Goal: Information Seeking & Learning: Check status

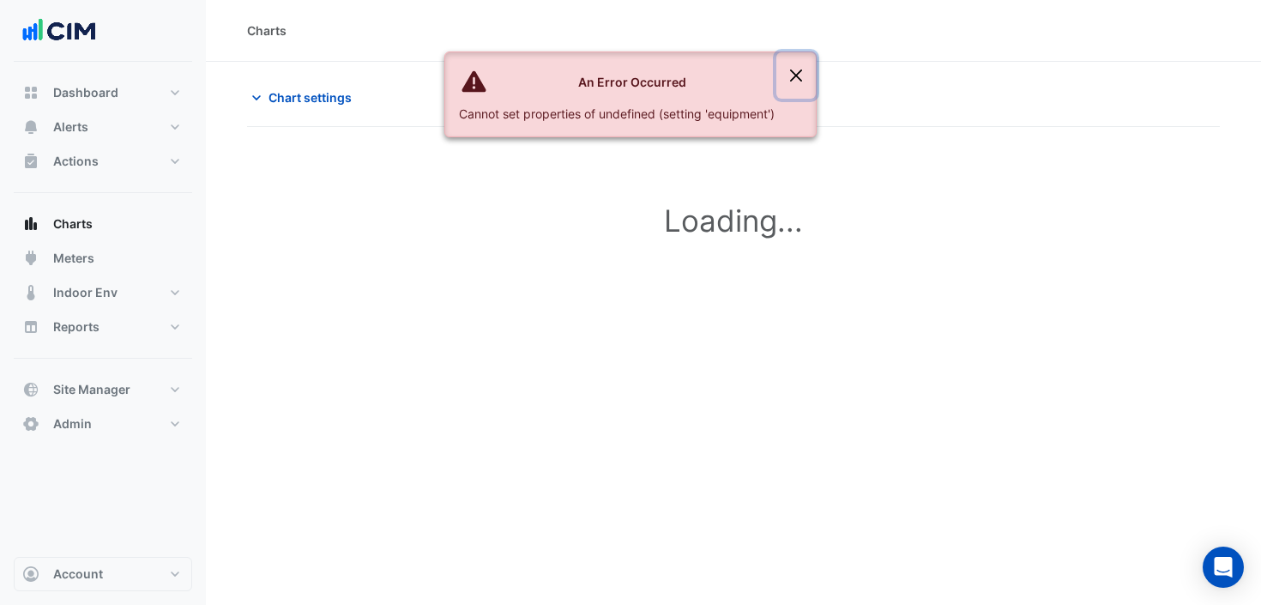
click at [795, 75] on button "Close" at bounding box center [795, 75] width 39 height 46
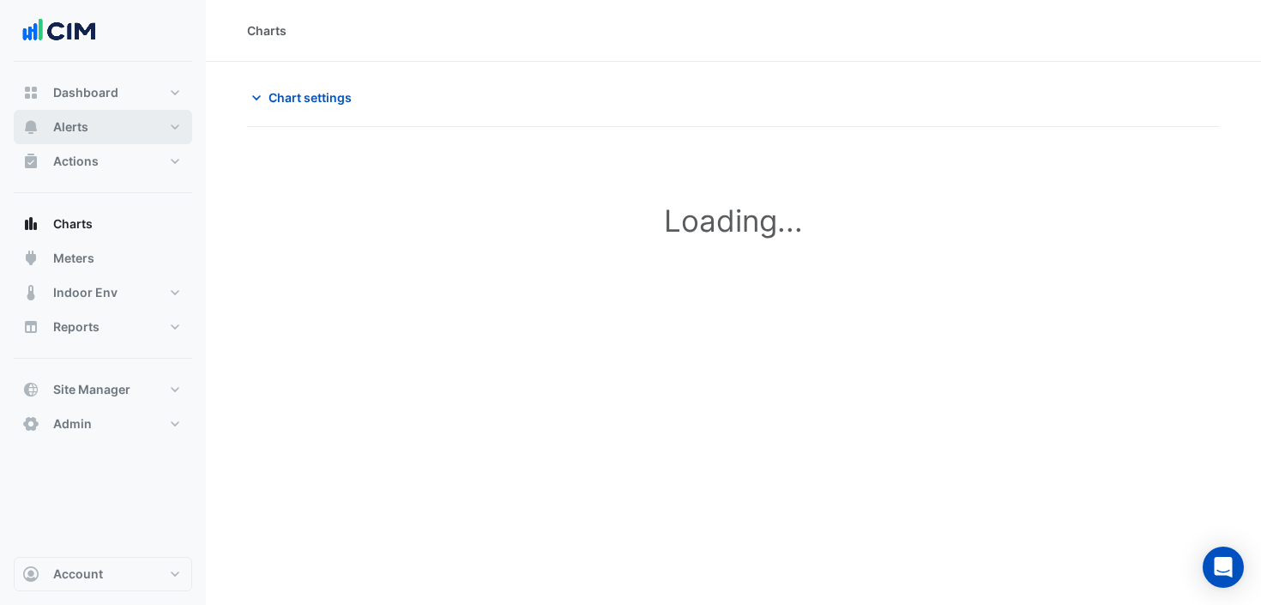
click at [180, 129] on button "Alerts" at bounding box center [103, 127] width 178 height 34
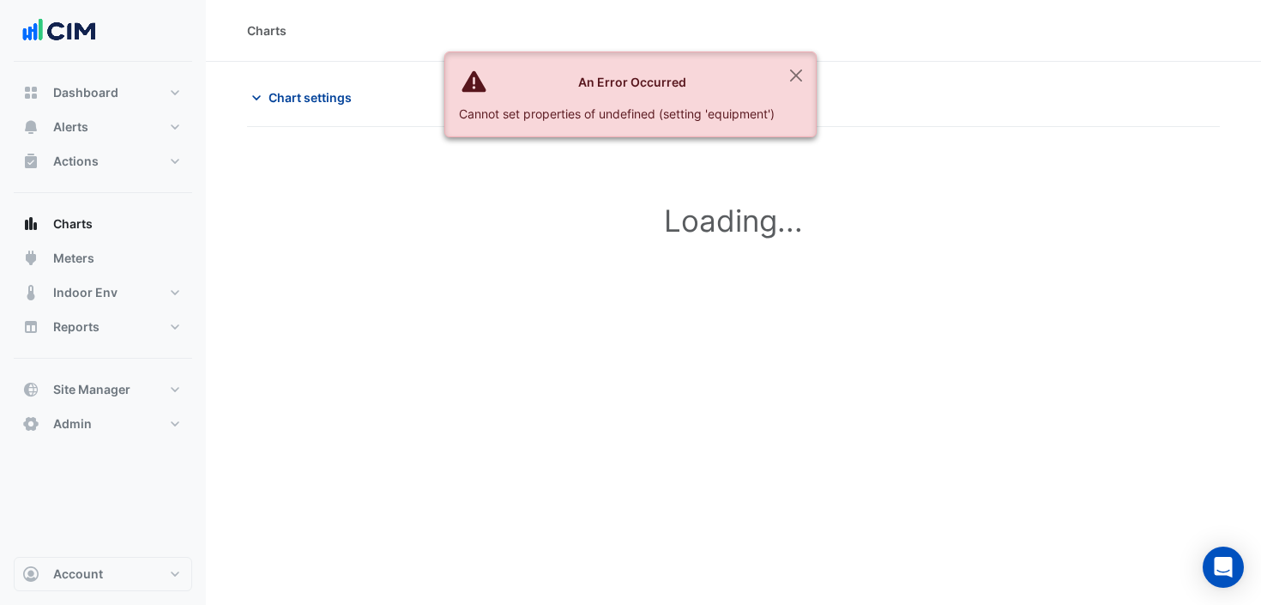
click at [275, 107] on button "Chart settings" at bounding box center [305, 97] width 116 height 30
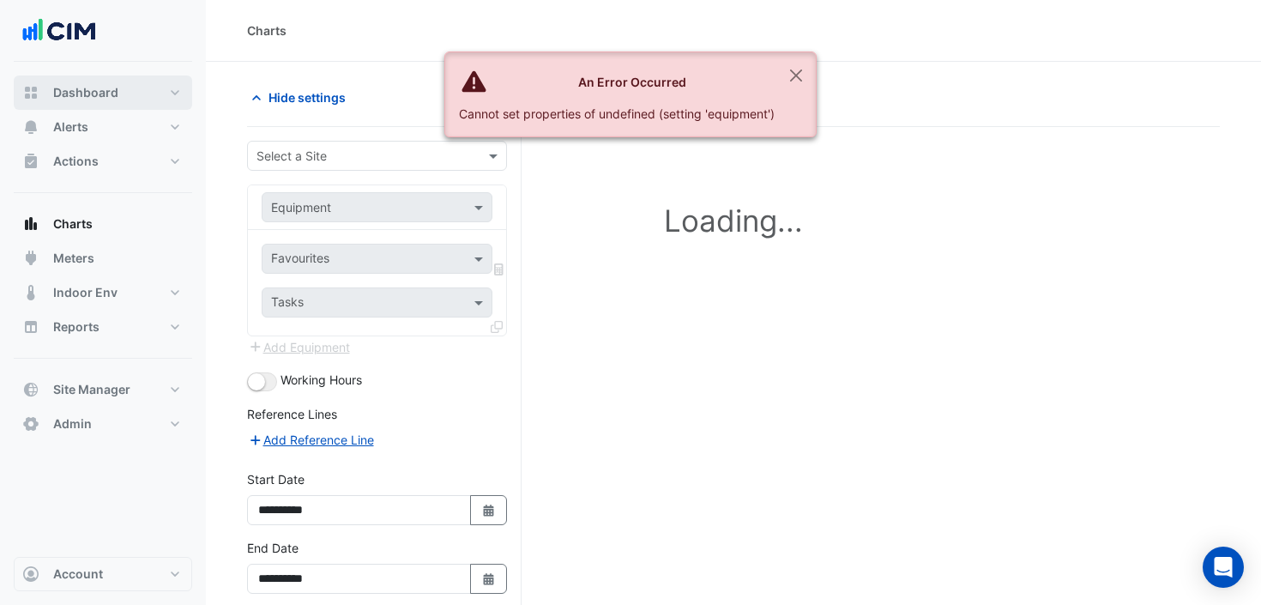
click at [124, 92] on button "Dashboard" at bounding box center [103, 92] width 178 height 34
select select "***"
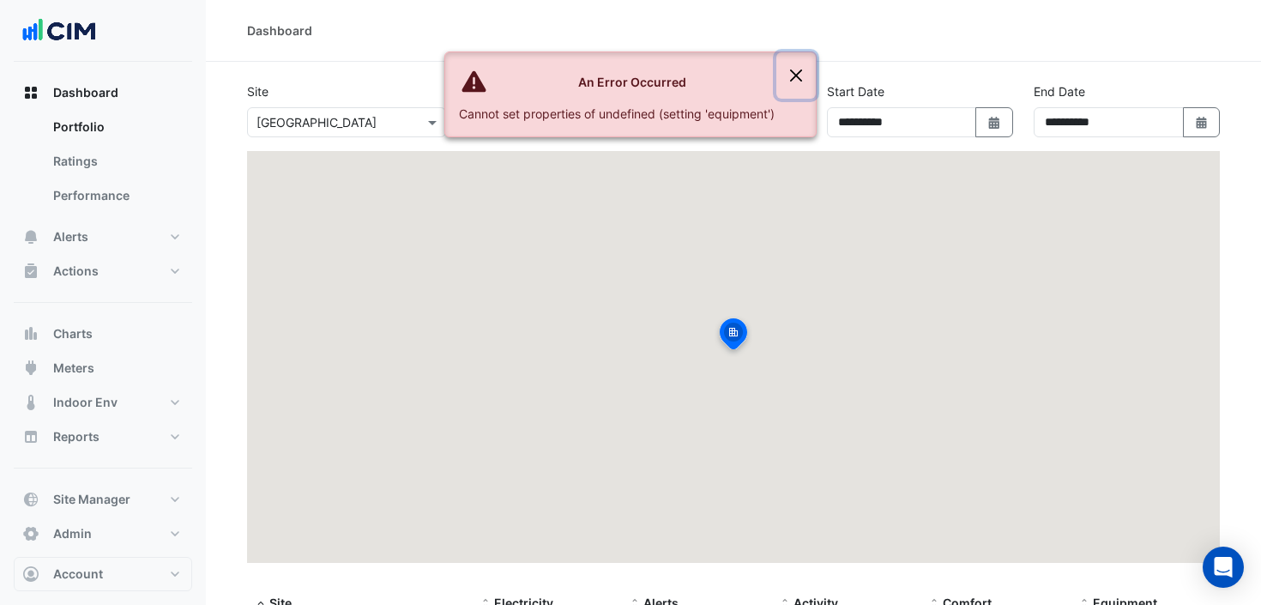
click at [801, 71] on button "Close" at bounding box center [795, 75] width 39 height 46
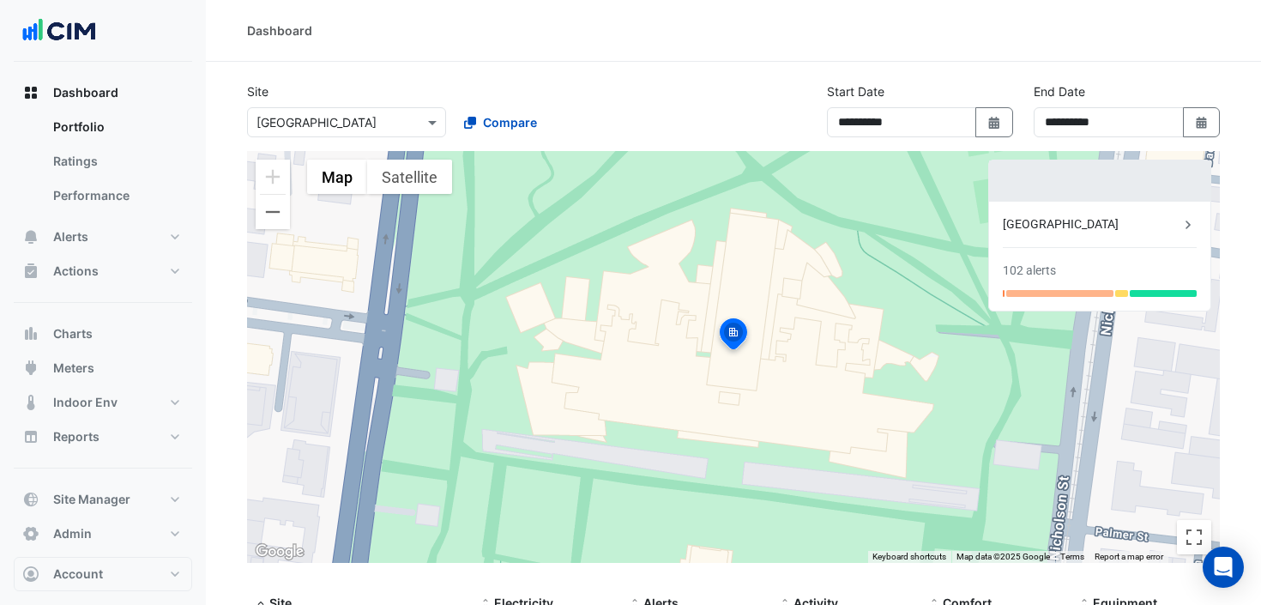
click at [328, 115] on input "text" at bounding box center [329, 123] width 146 height 18
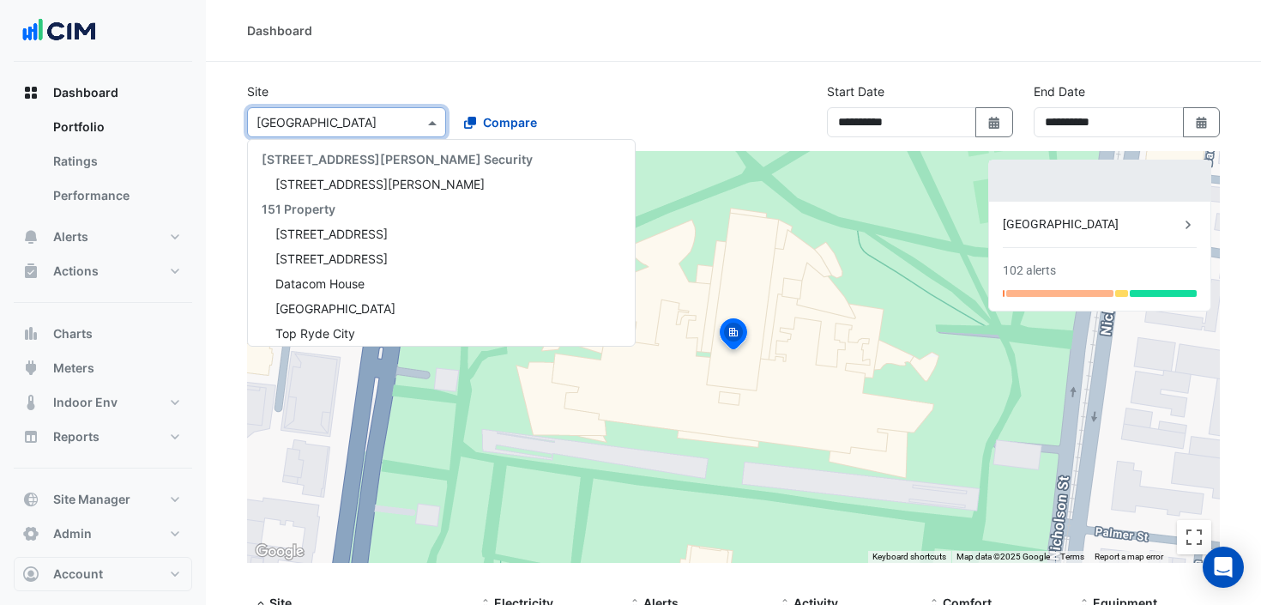
scroll to position [579, 0]
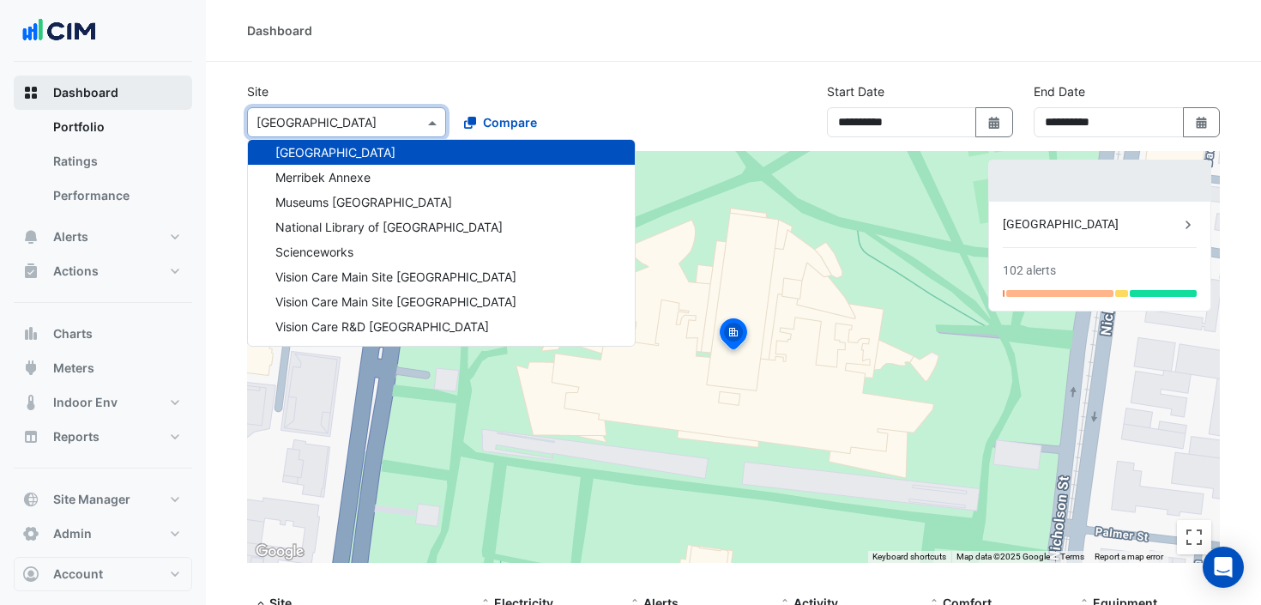
click at [106, 87] on span "Dashboard" at bounding box center [85, 92] width 65 height 17
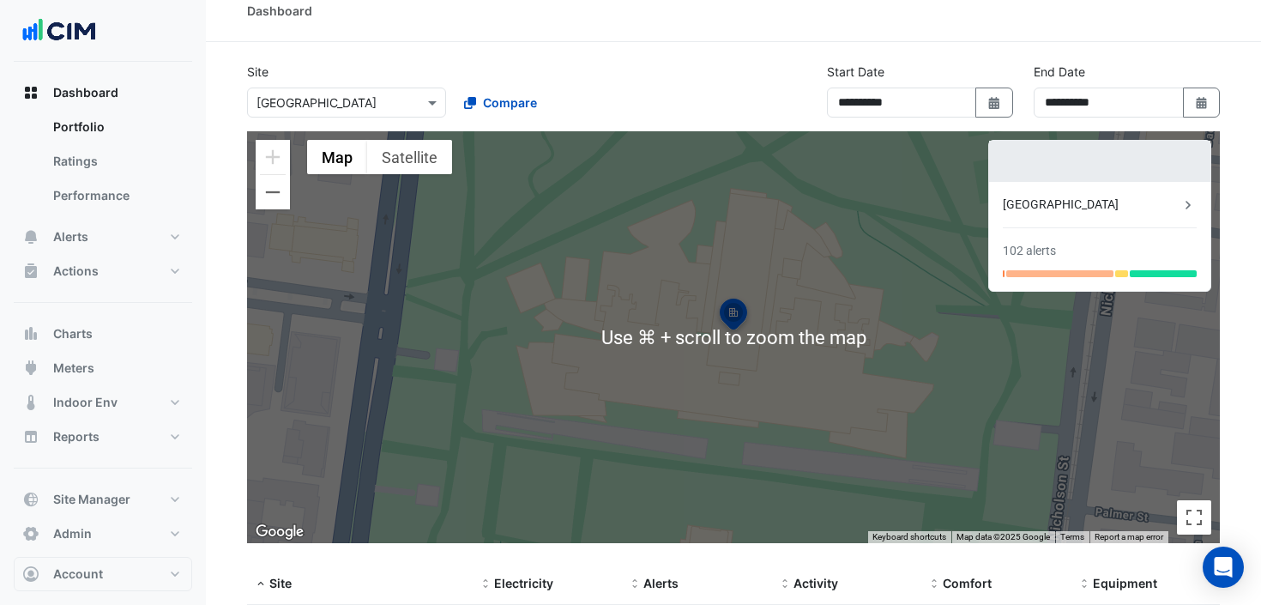
scroll to position [0, 0]
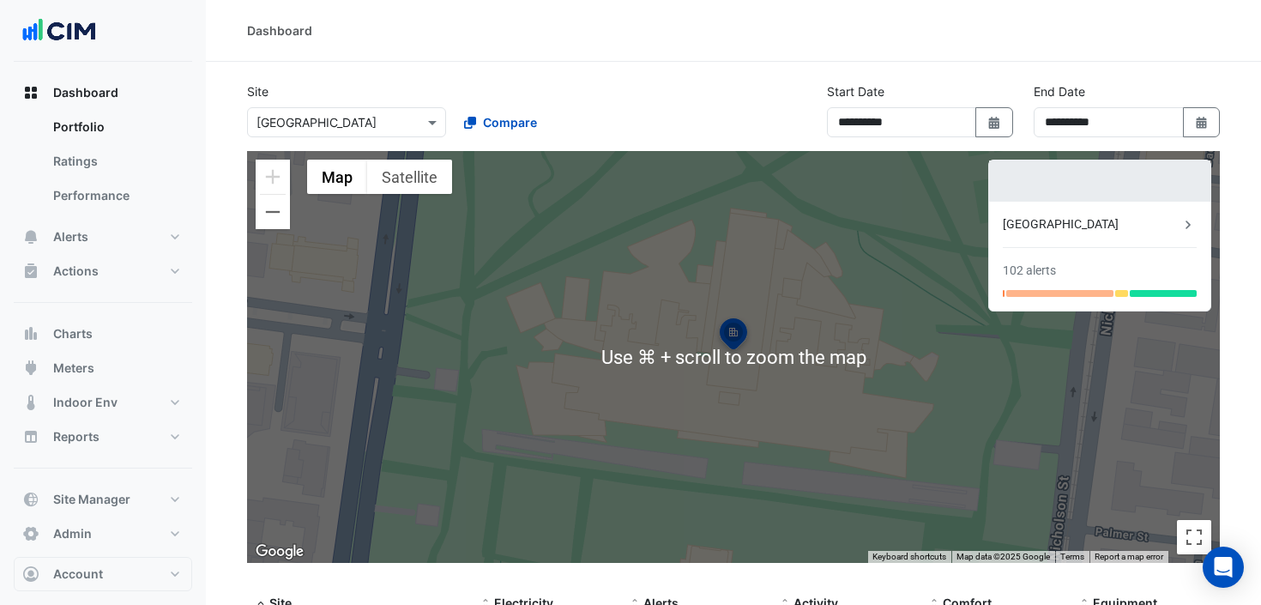
click at [410, 118] on div at bounding box center [346, 122] width 197 height 20
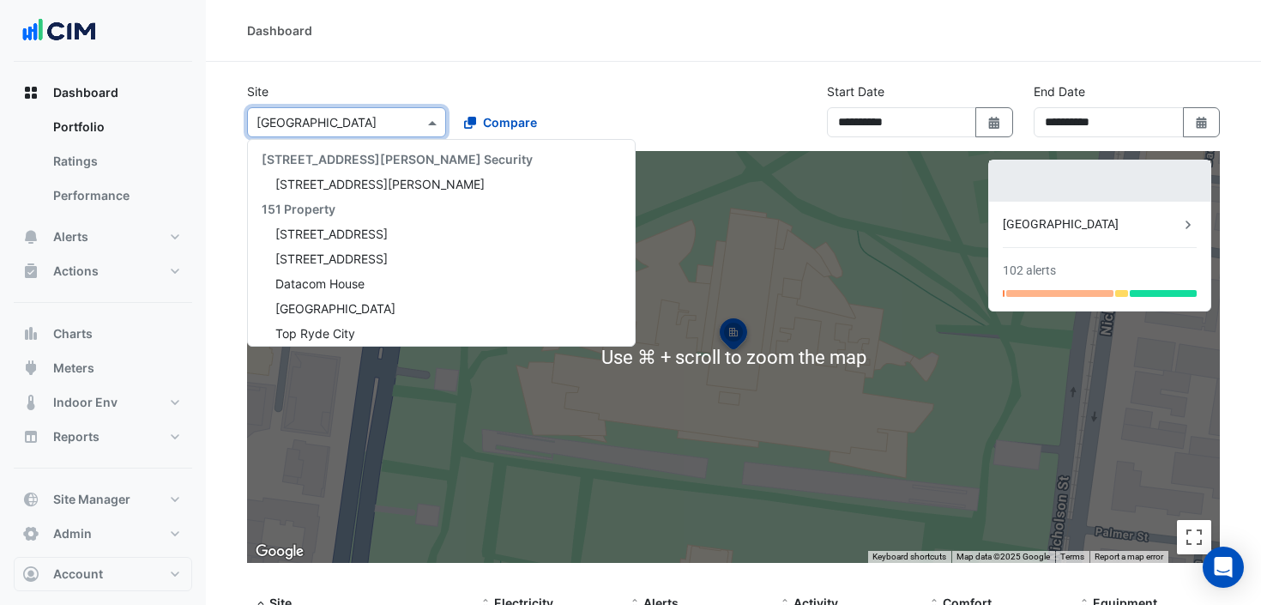
scroll to position [579, 0]
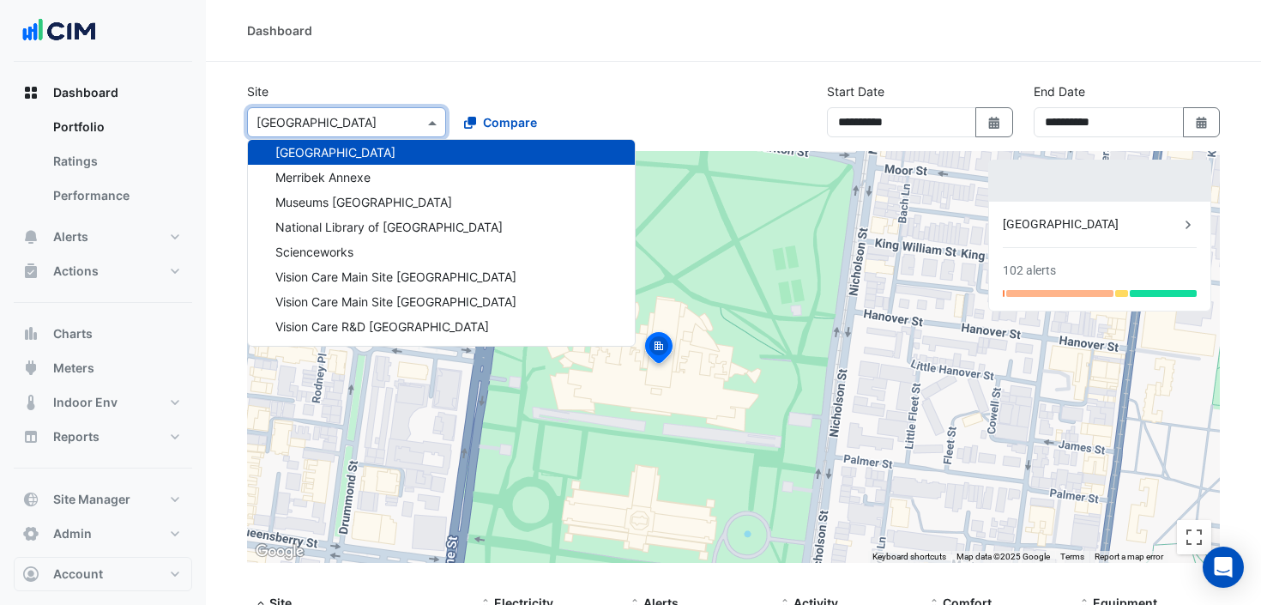
click at [321, 120] on input "text" at bounding box center [329, 123] width 146 height 18
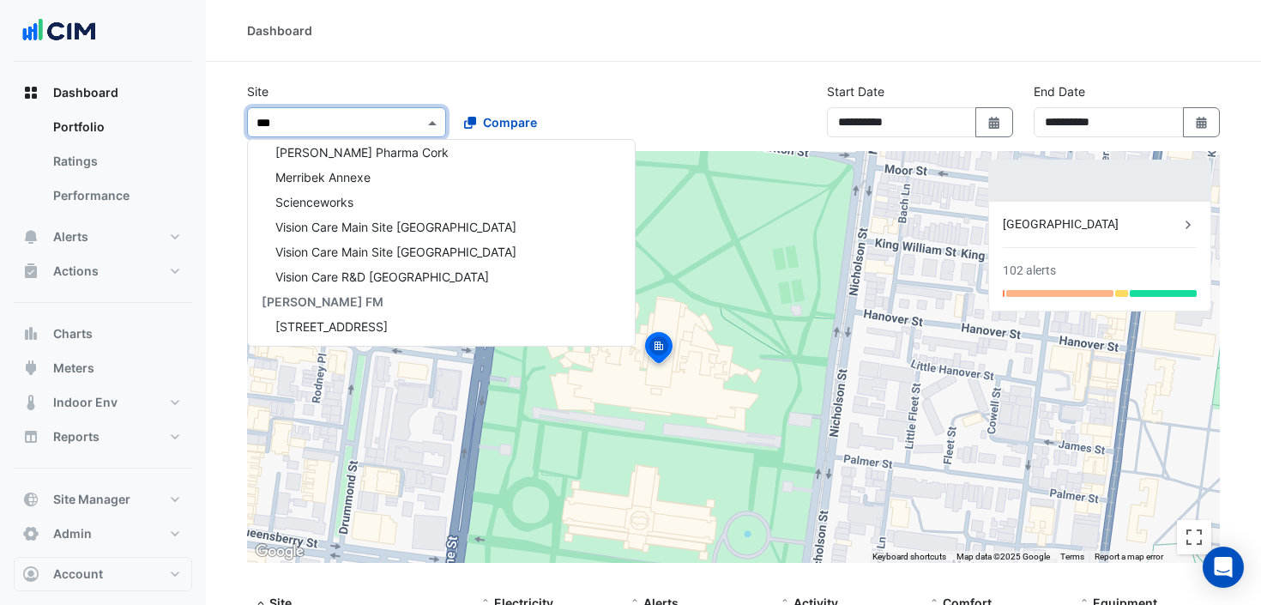
scroll to position [0, 0]
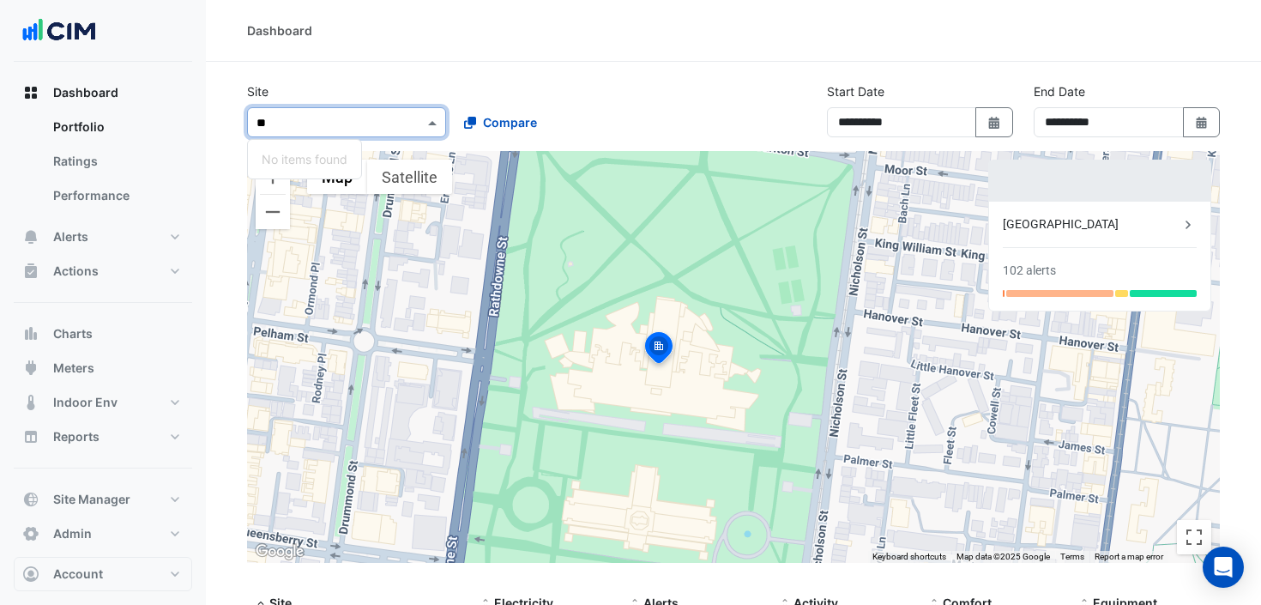
type input "*"
type input "****"
click at [92, 89] on span "Dashboard" at bounding box center [85, 92] width 65 height 17
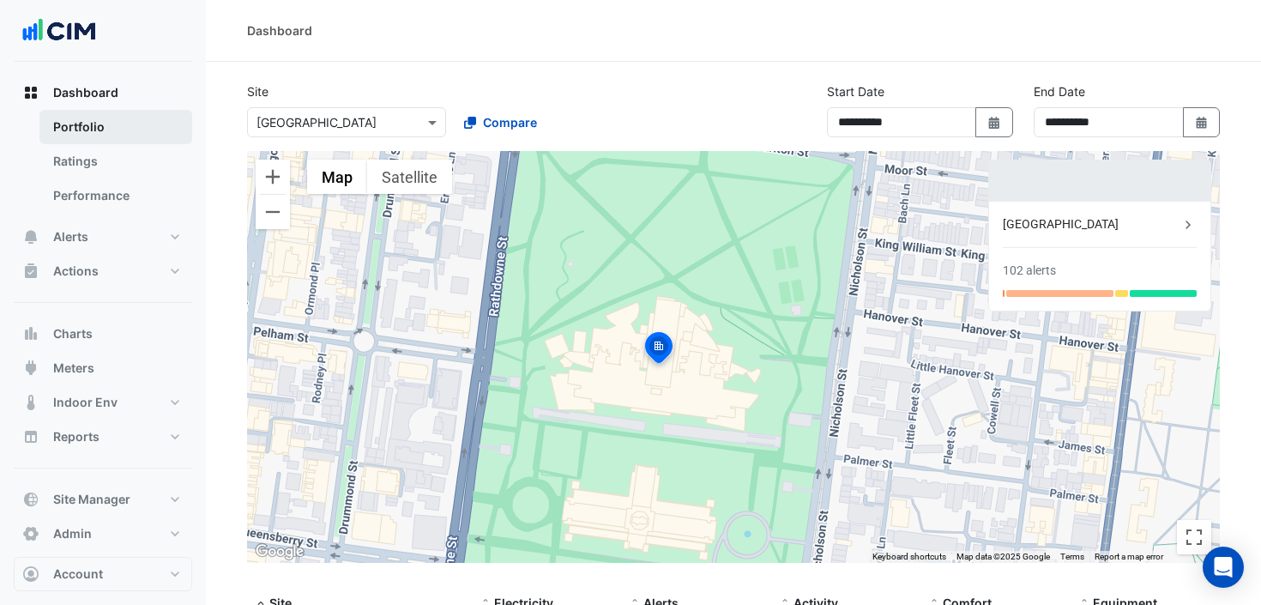
click at [87, 136] on link "Portfolio" at bounding box center [115, 127] width 153 height 34
click at [107, 93] on span "Dashboard" at bounding box center [85, 92] width 65 height 17
click at [385, 123] on input "text" at bounding box center [329, 123] width 146 height 18
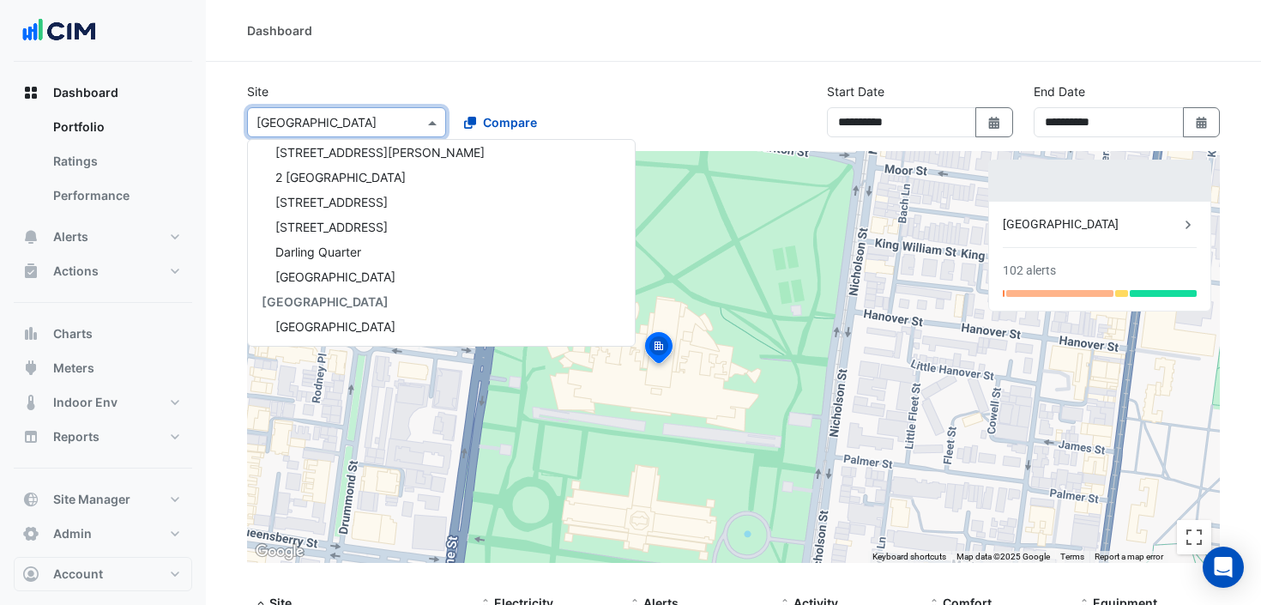
scroll to position [907, 0]
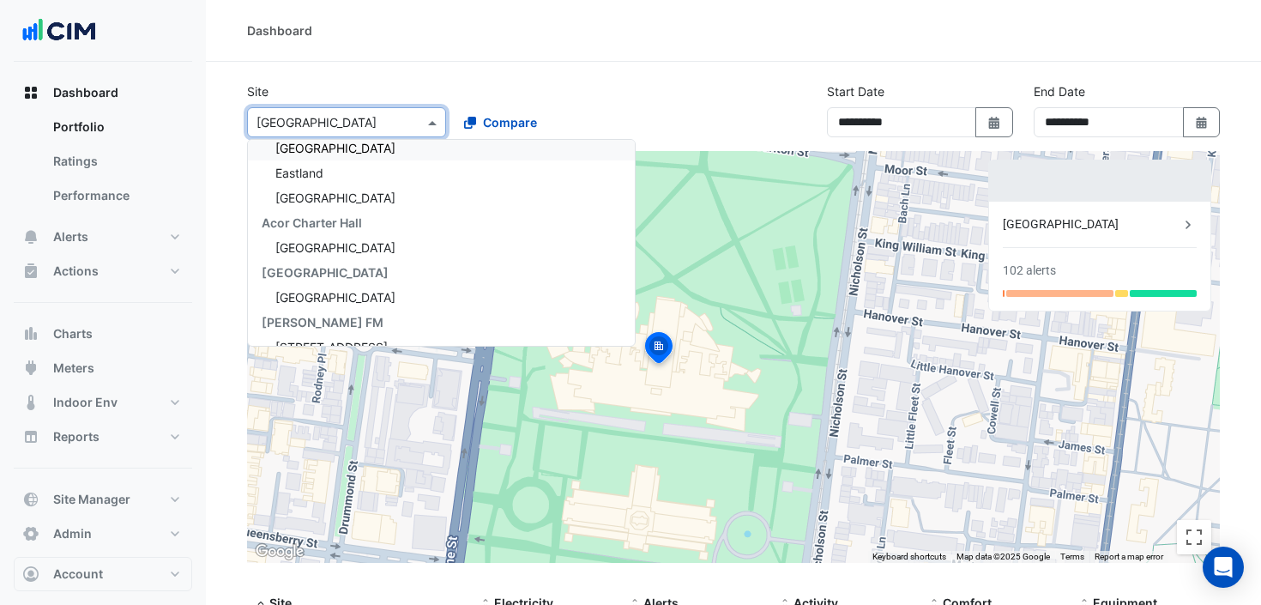
click at [393, 103] on div "Select a Site × Melbourne Museum 141 Walker Street Security 141 Walker Street 1…" at bounding box center [450, 118] width 412 height 37
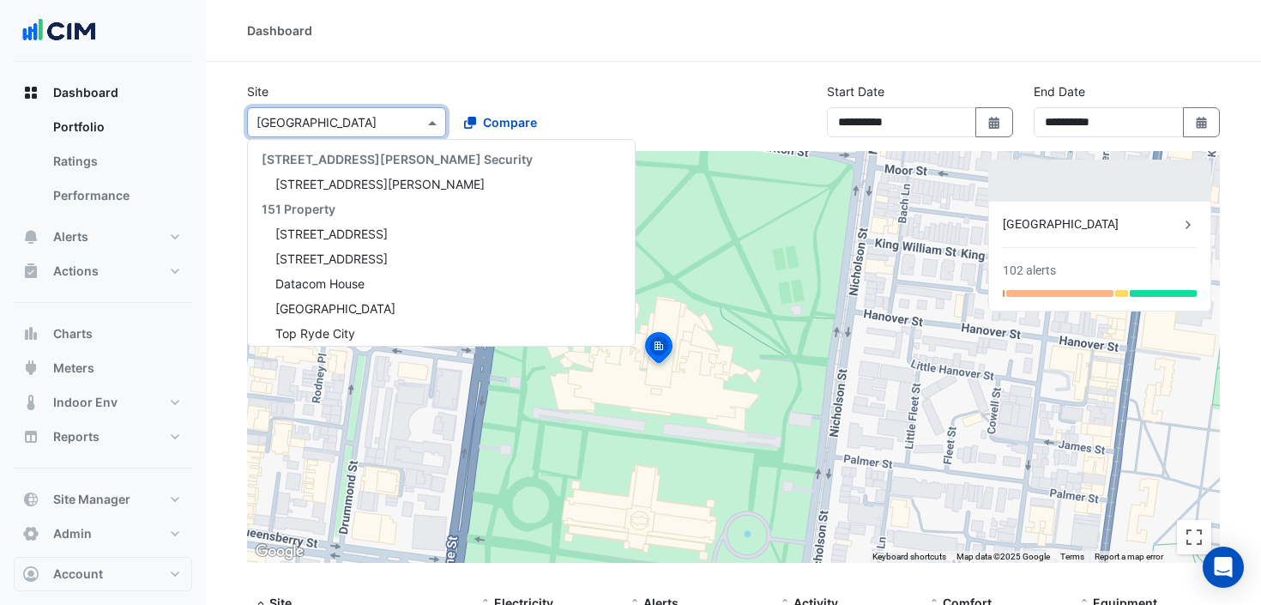
click at [385, 118] on input "text" at bounding box center [329, 123] width 146 height 18
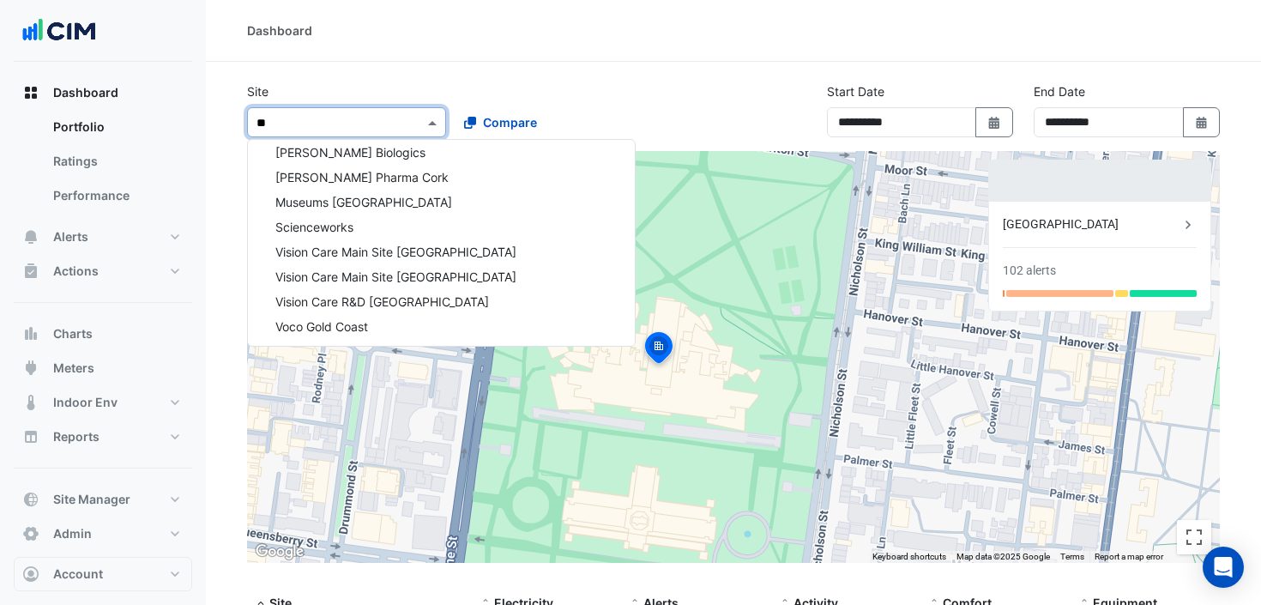
scroll to position [0, 0]
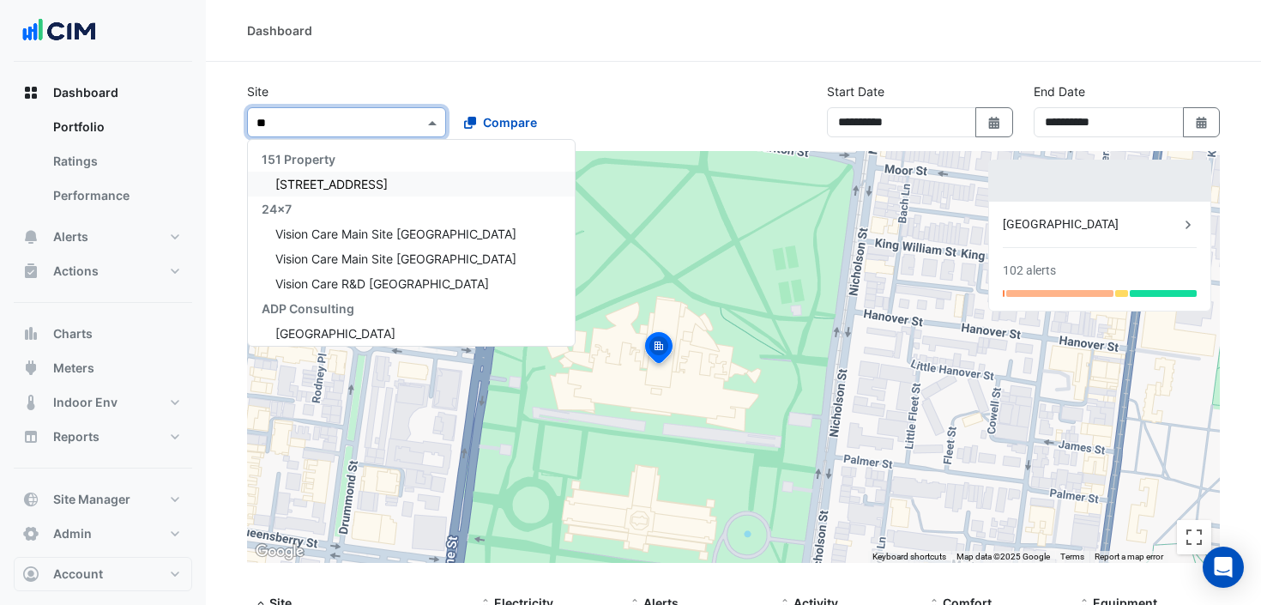
type input "*"
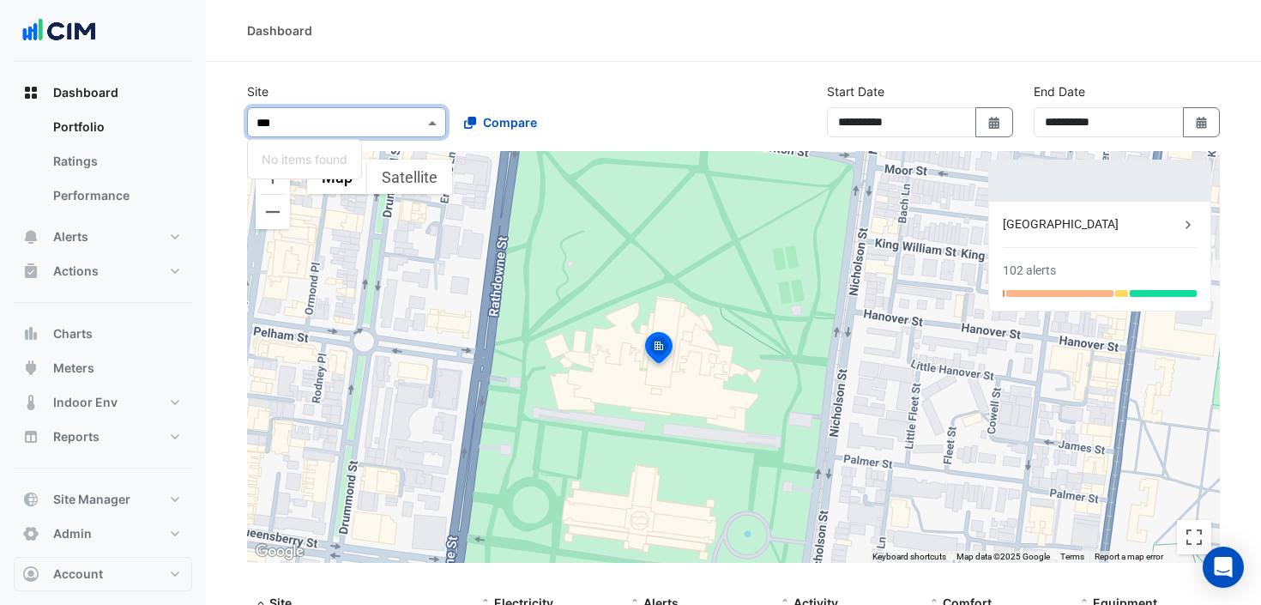
type input "***"
click at [552, 87] on div "Site Select a Site × Melbourne Museum *** No items found Compare" at bounding box center [449, 109] width 425 height 55
